Goal: Find specific fact: Find specific fact

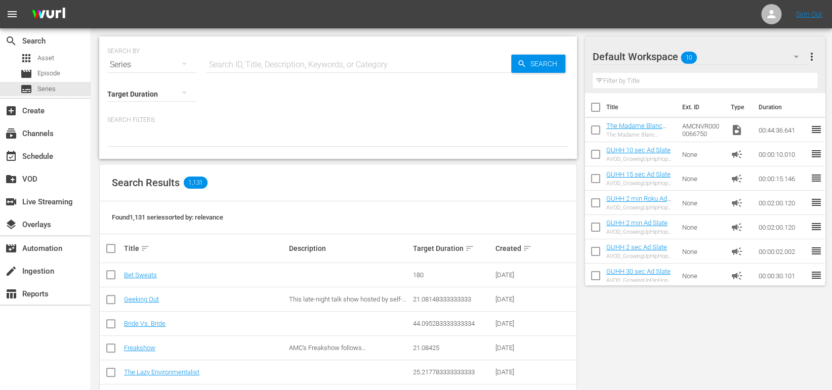
drag, startPoint x: 68, startPoint y: 353, endPoint x: 210, endPoint y: 200, distance: 208.3
click at [68, 353] on div "search Search apps Asset movie Episode subtitles Series add_box Create subscrip…" at bounding box center [45, 223] width 91 height 390
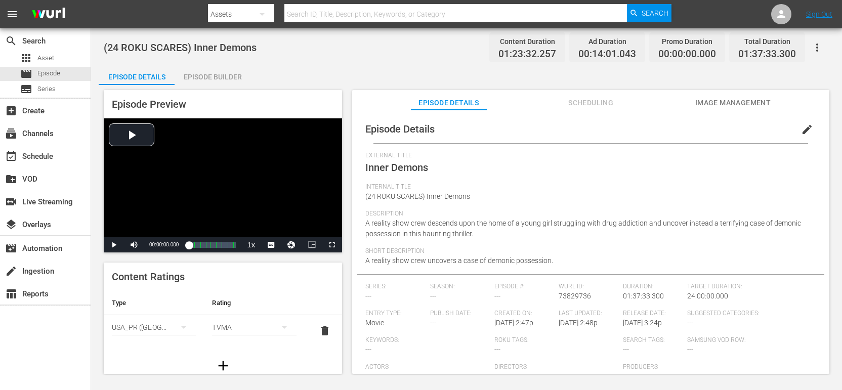
click at [740, 104] on span "Image Management" at bounding box center [733, 103] width 76 height 13
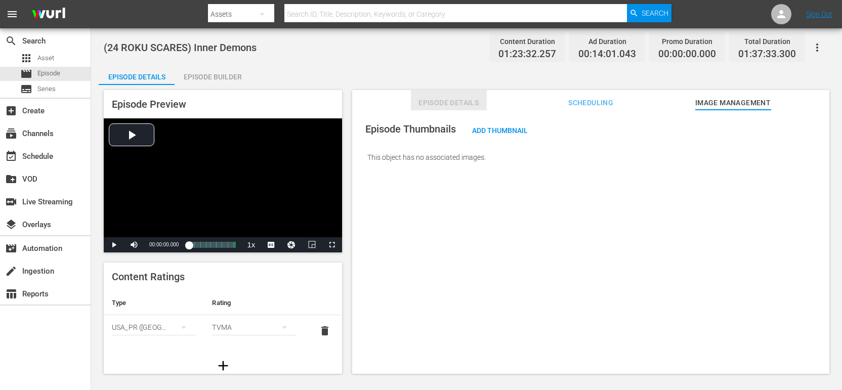
click at [469, 102] on span "Episode Details" at bounding box center [449, 103] width 76 height 13
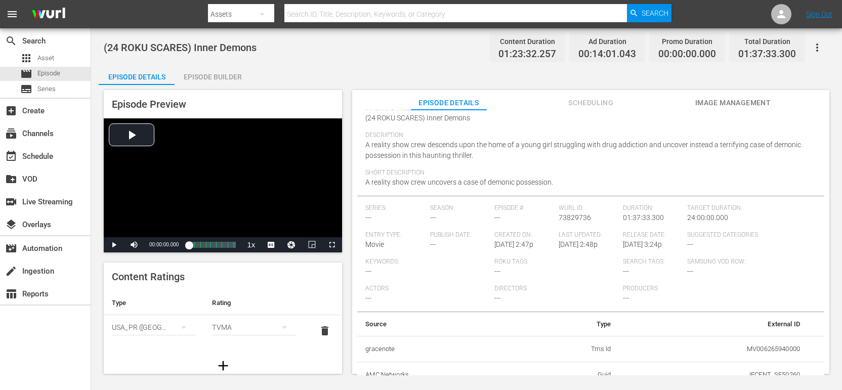
scroll to position [89, 0]
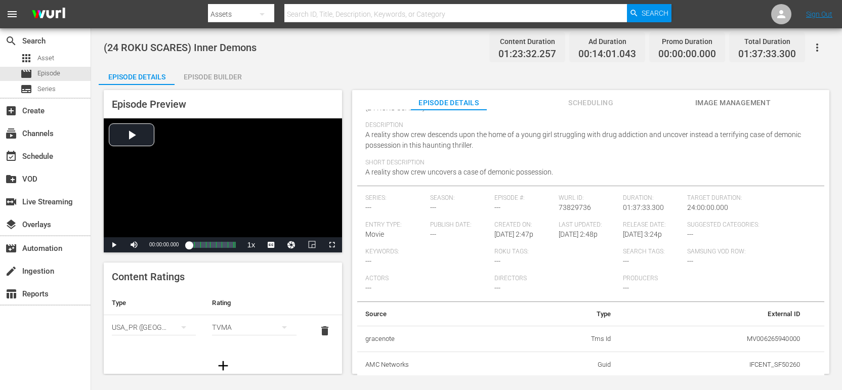
click at [770, 362] on td "IFCENT_SF50260" at bounding box center [713, 365] width 189 height 26
copy td "IFCENT_SF50260"
